Goal: Find specific page/section: Find specific page/section

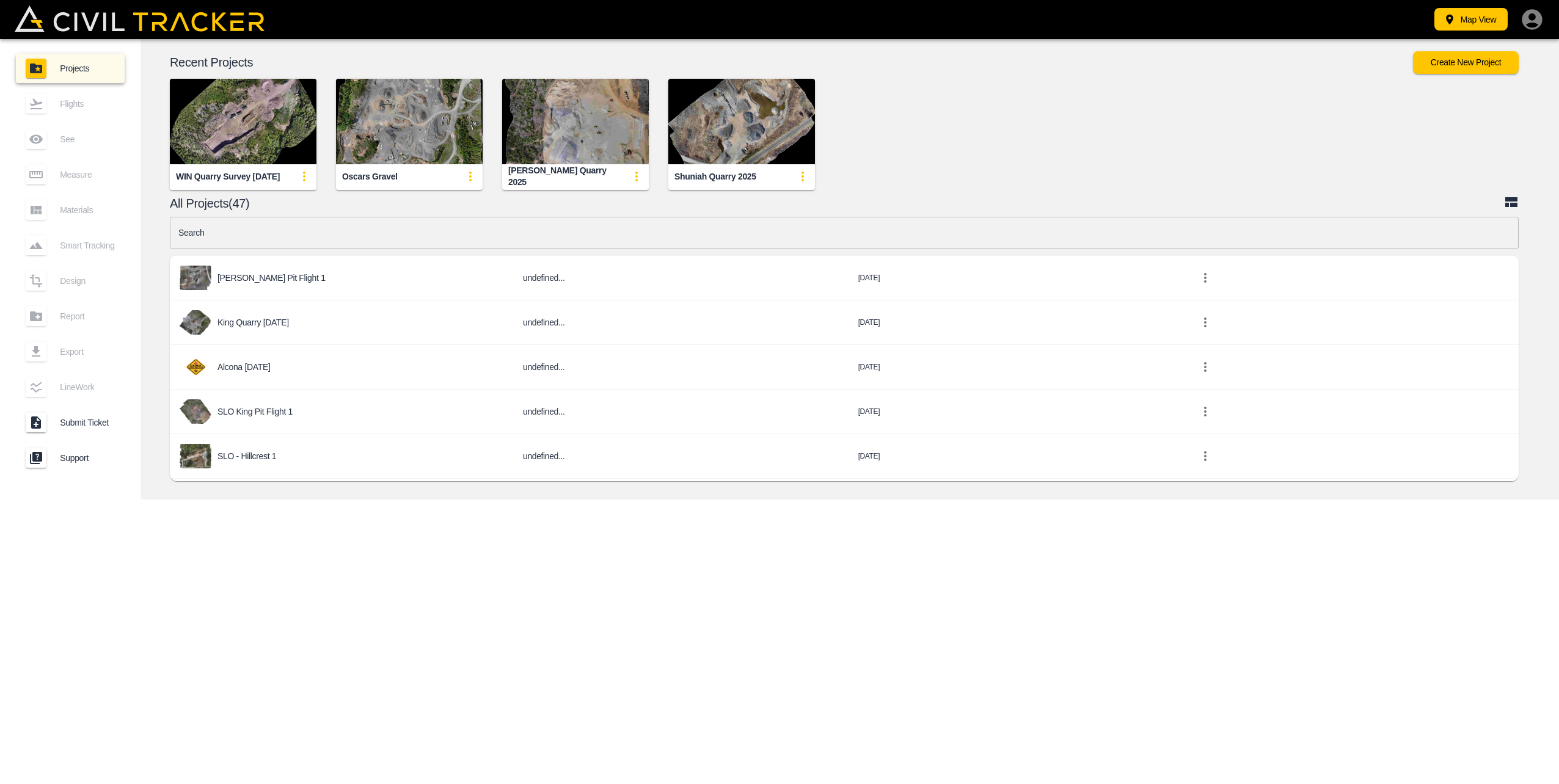
scroll to position [1343, 0]
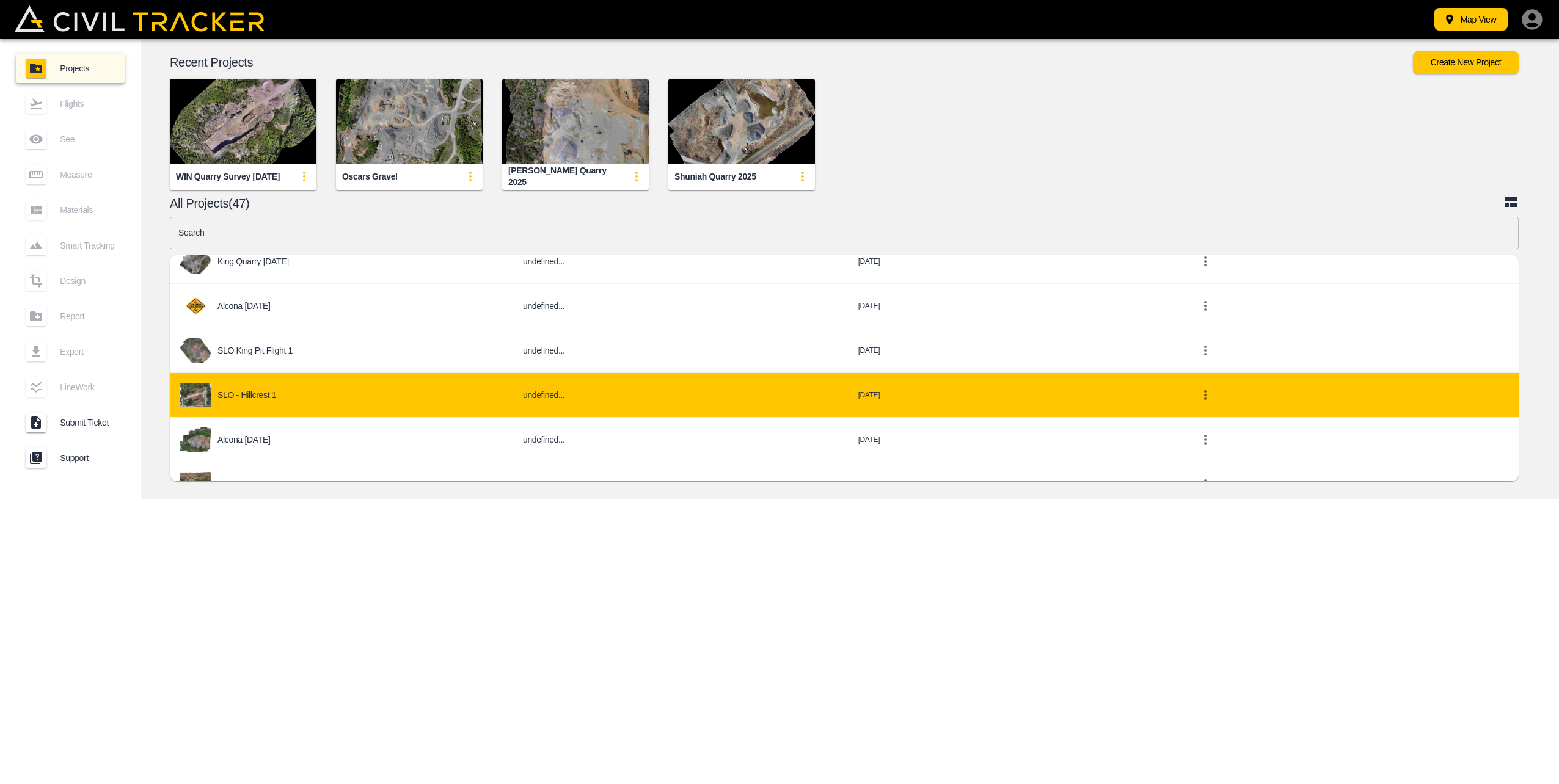
click at [270, 390] on p "SLO - Hillcrest 1" at bounding box center [246, 395] width 59 height 10
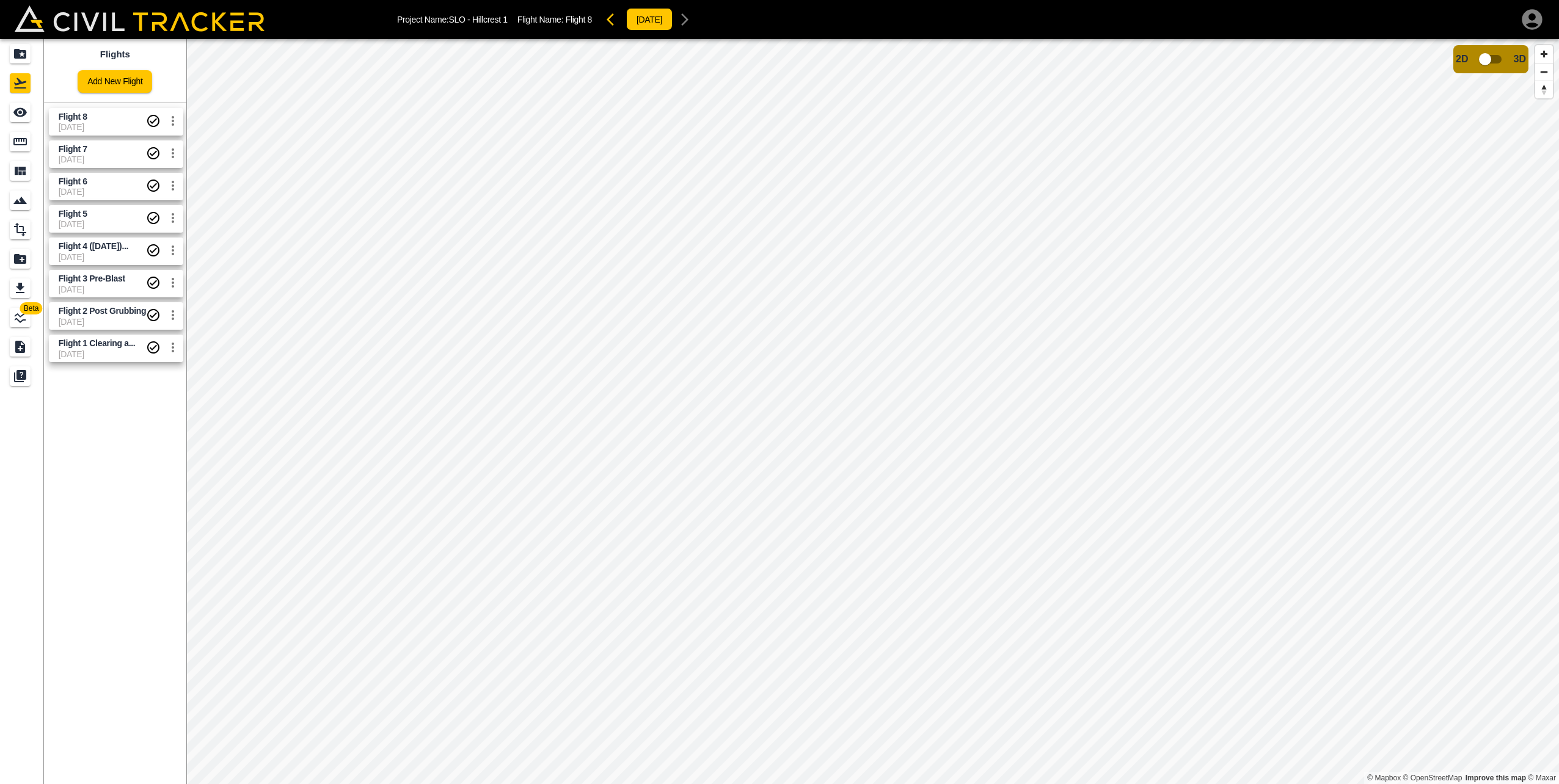
click at [90, 124] on span "[DATE]" at bounding box center [102, 127] width 88 height 10
click at [21, 142] on icon "Measure" at bounding box center [20, 142] width 15 height 15
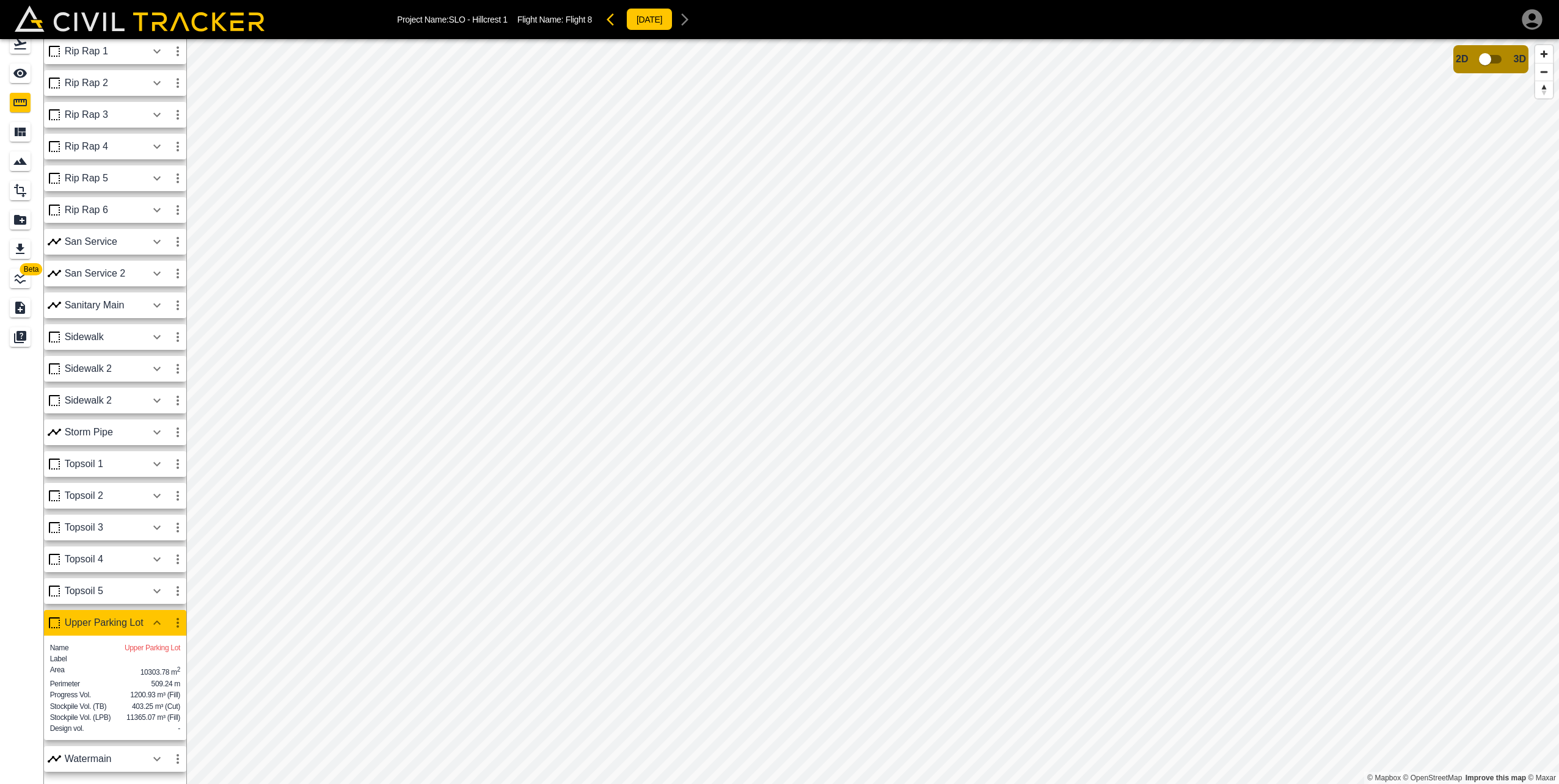
scroll to position [225, 0]
